Goal: Task Accomplishment & Management: Use online tool/utility

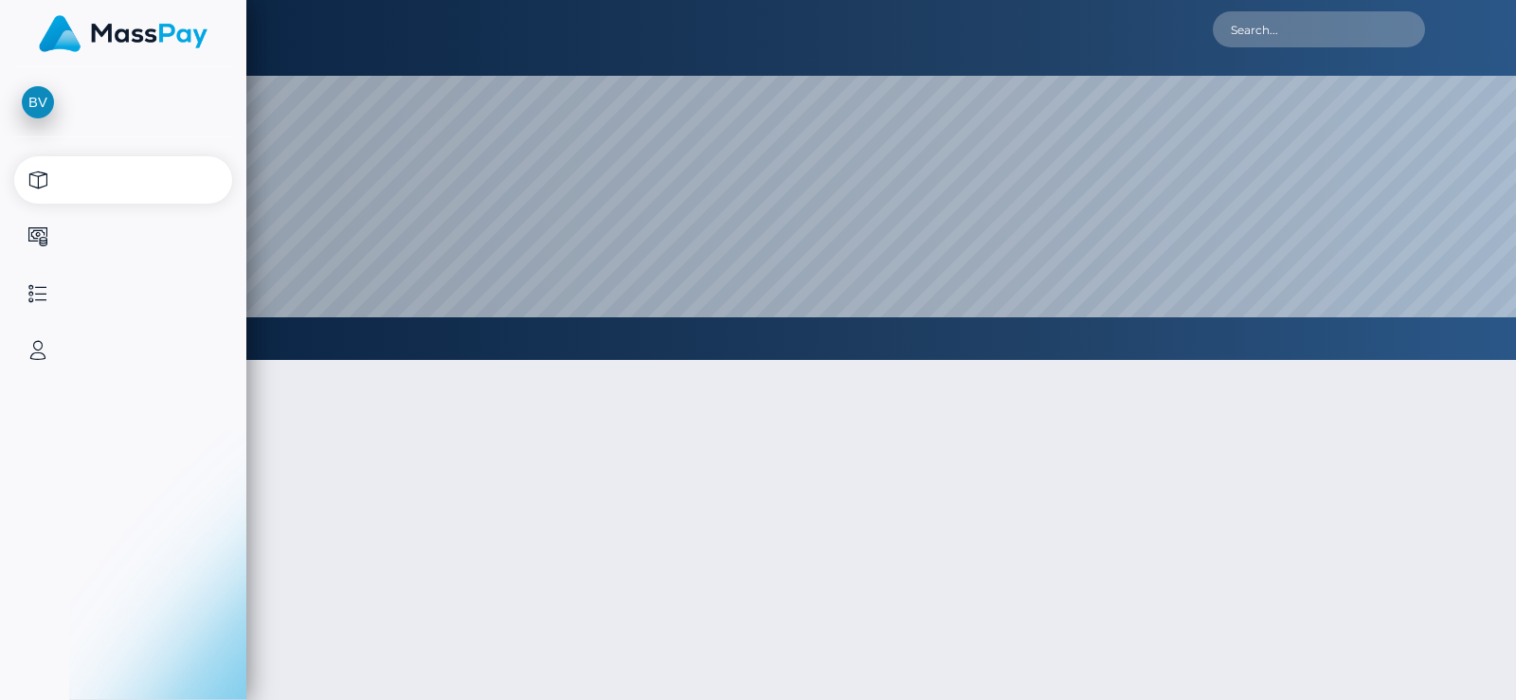
select select
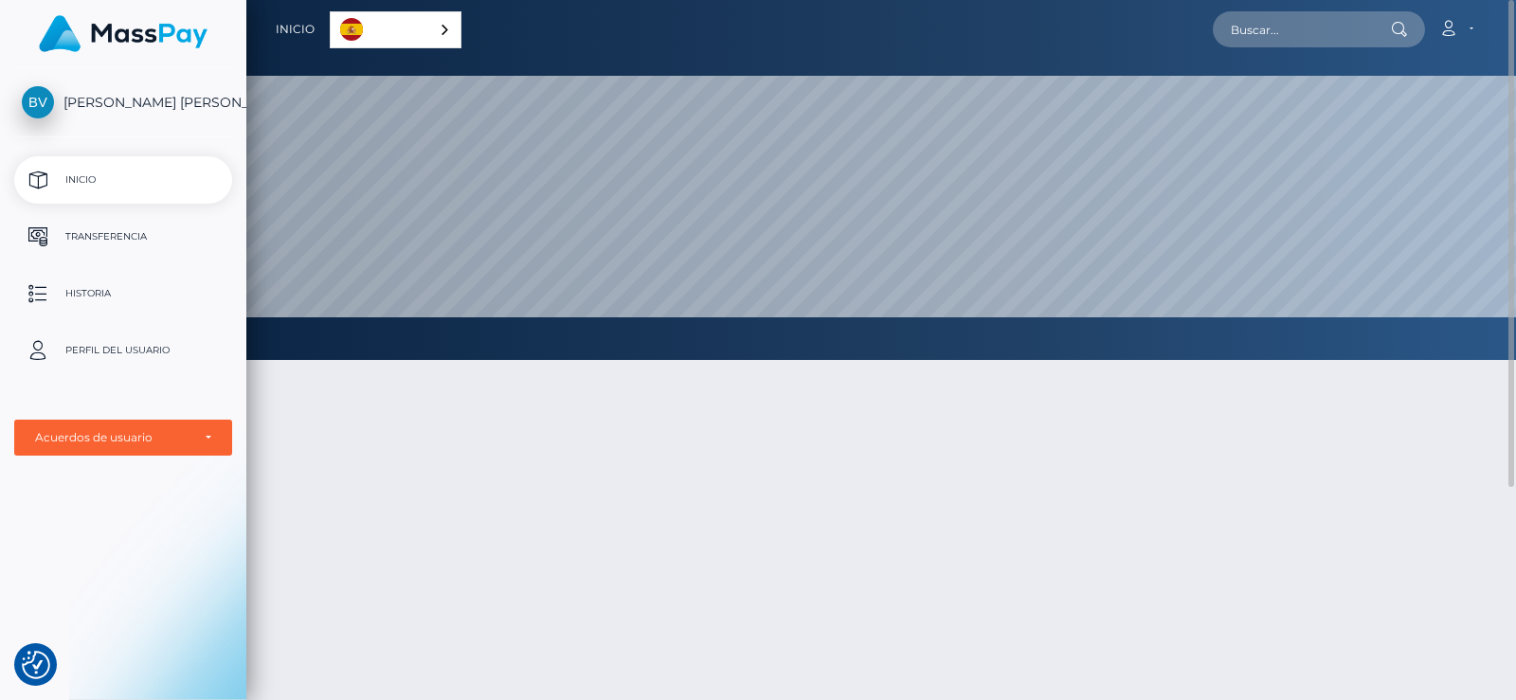
scroll to position [190, 0]
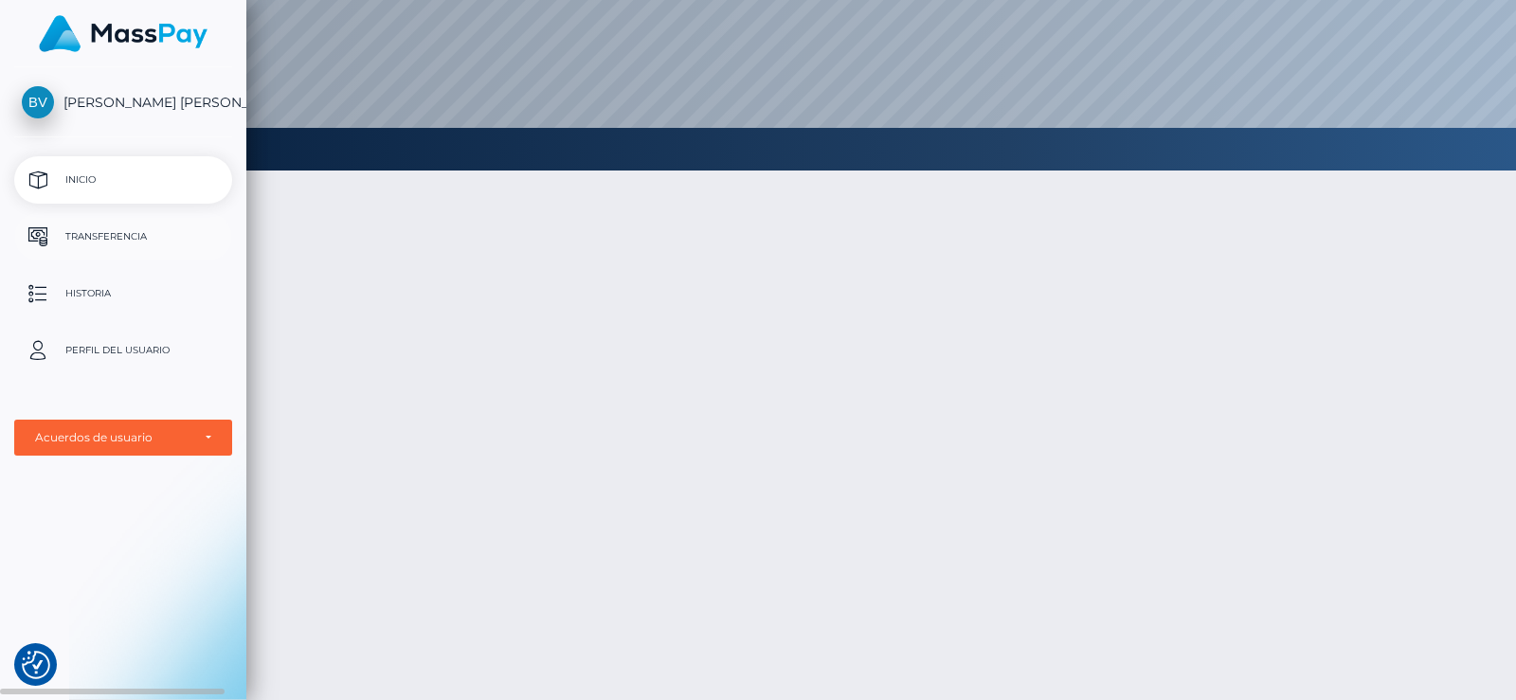
click at [136, 230] on p "Transferencia" at bounding box center [123, 237] width 203 height 28
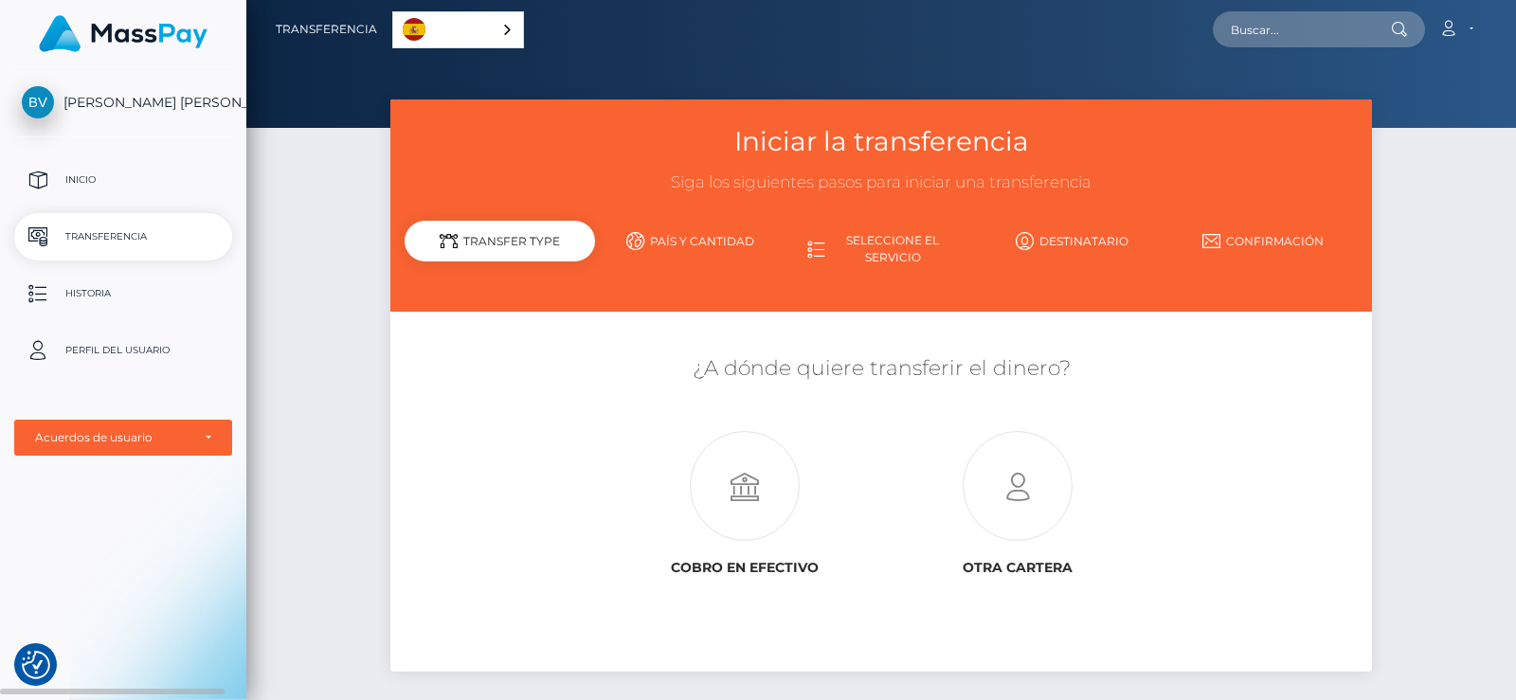
click at [200, 107] on span "[PERSON_NAME] [PERSON_NAME]" at bounding box center [123, 102] width 218 height 17
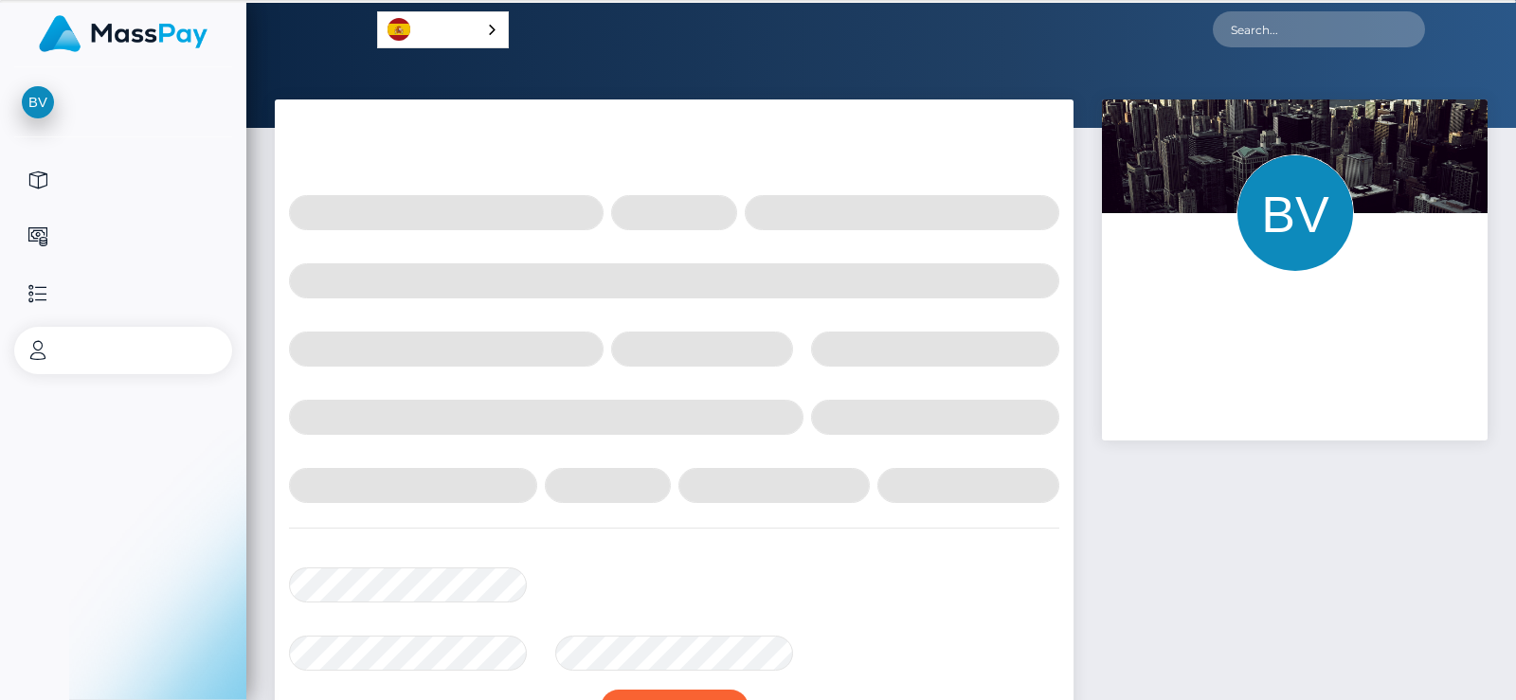
select select
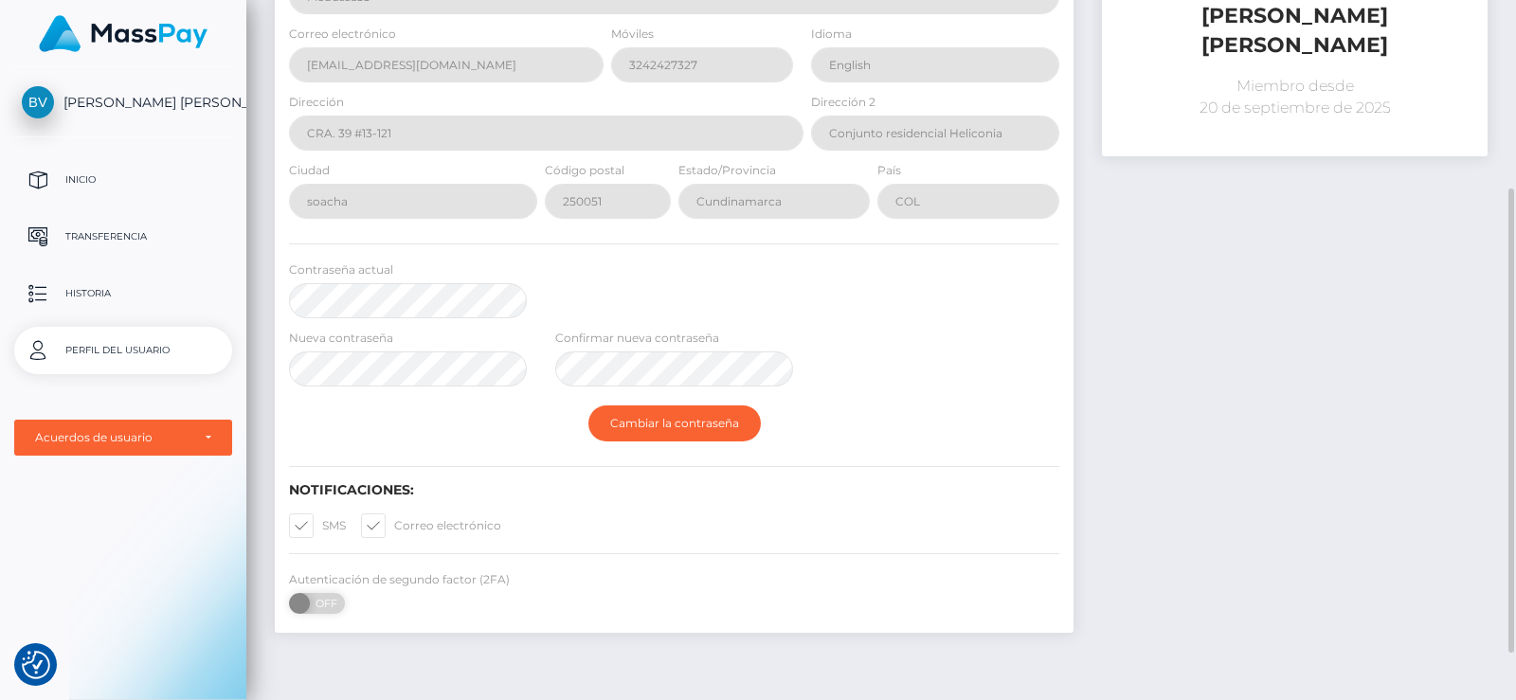
scroll to position [355, 0]
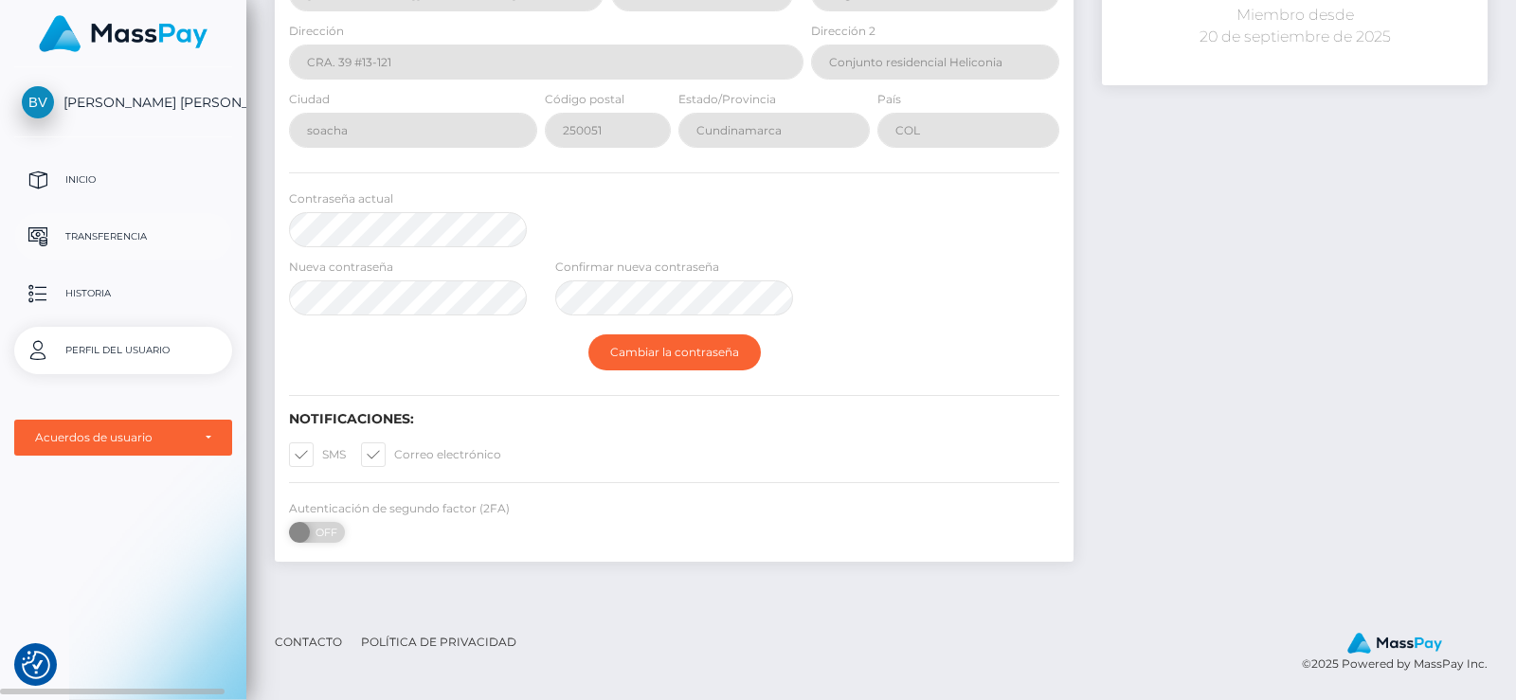
click at [106, 245] on p "Transferencia" at bounding box center [123, 237] width 203 height 28
